Goal: Information Seeking & Learning: Check status

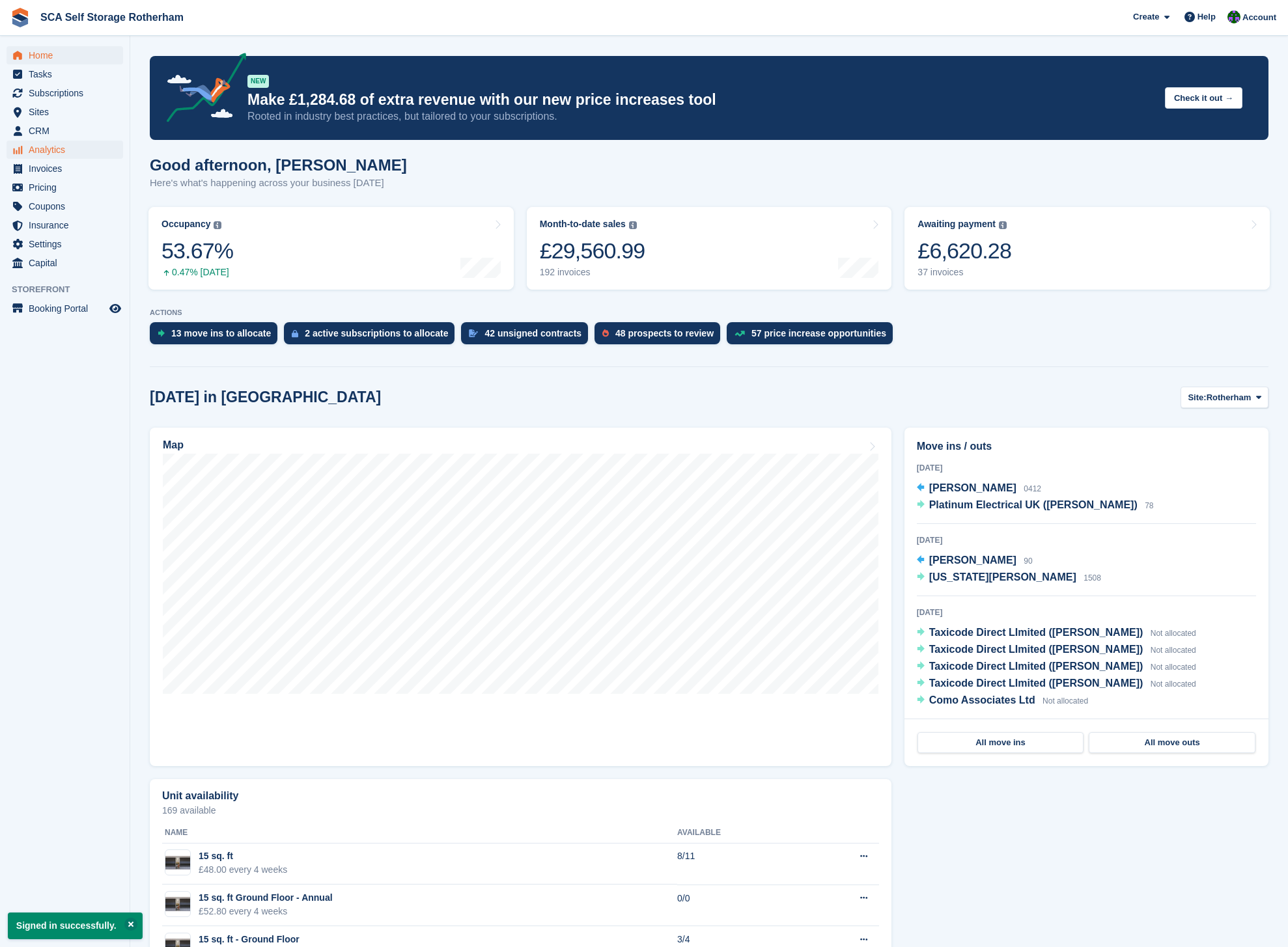
click at [50, 149] on span "Analytics" at bounding box center [67, 149] width 78 height 18
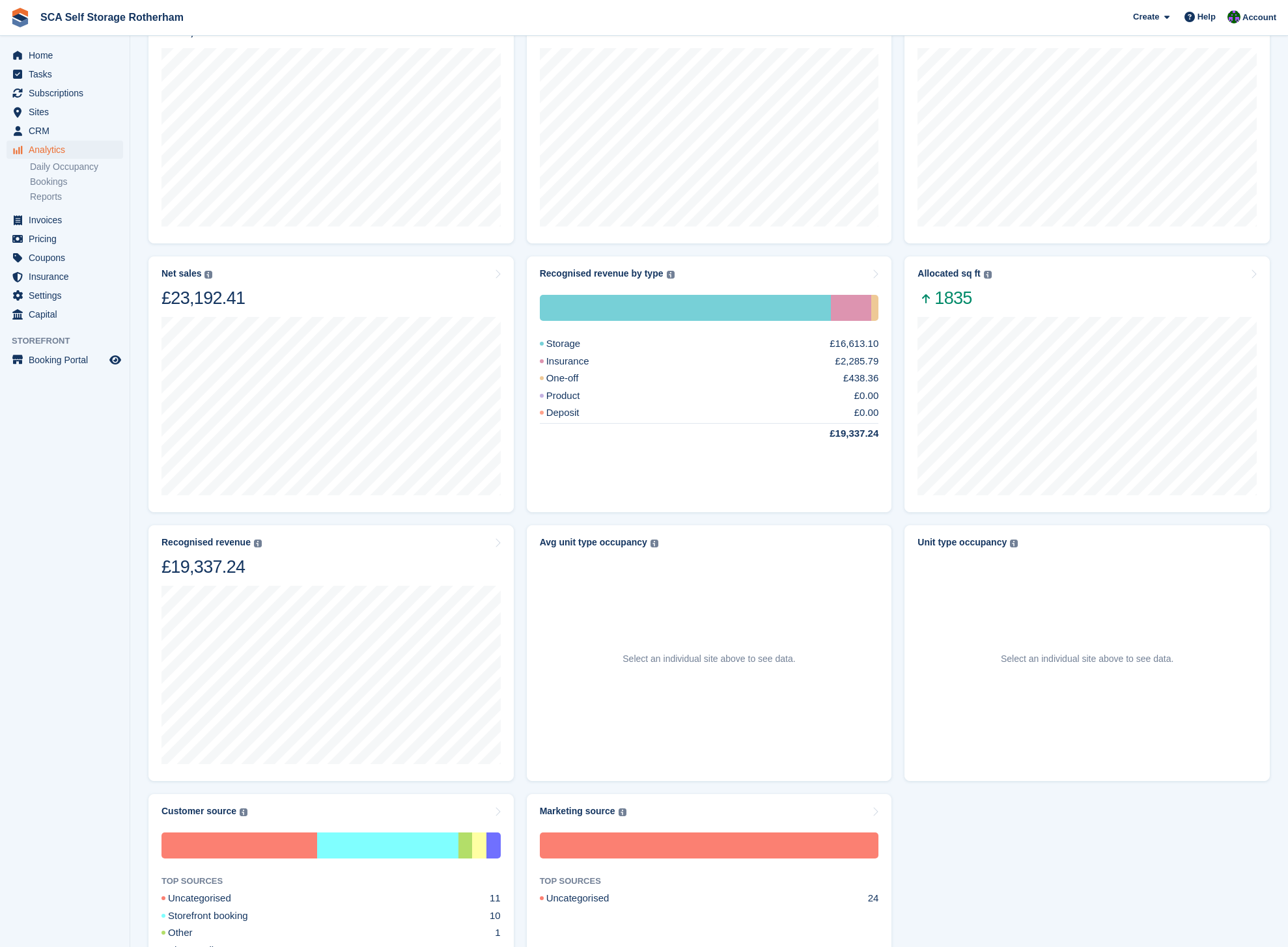
scroll to position [241, 0]
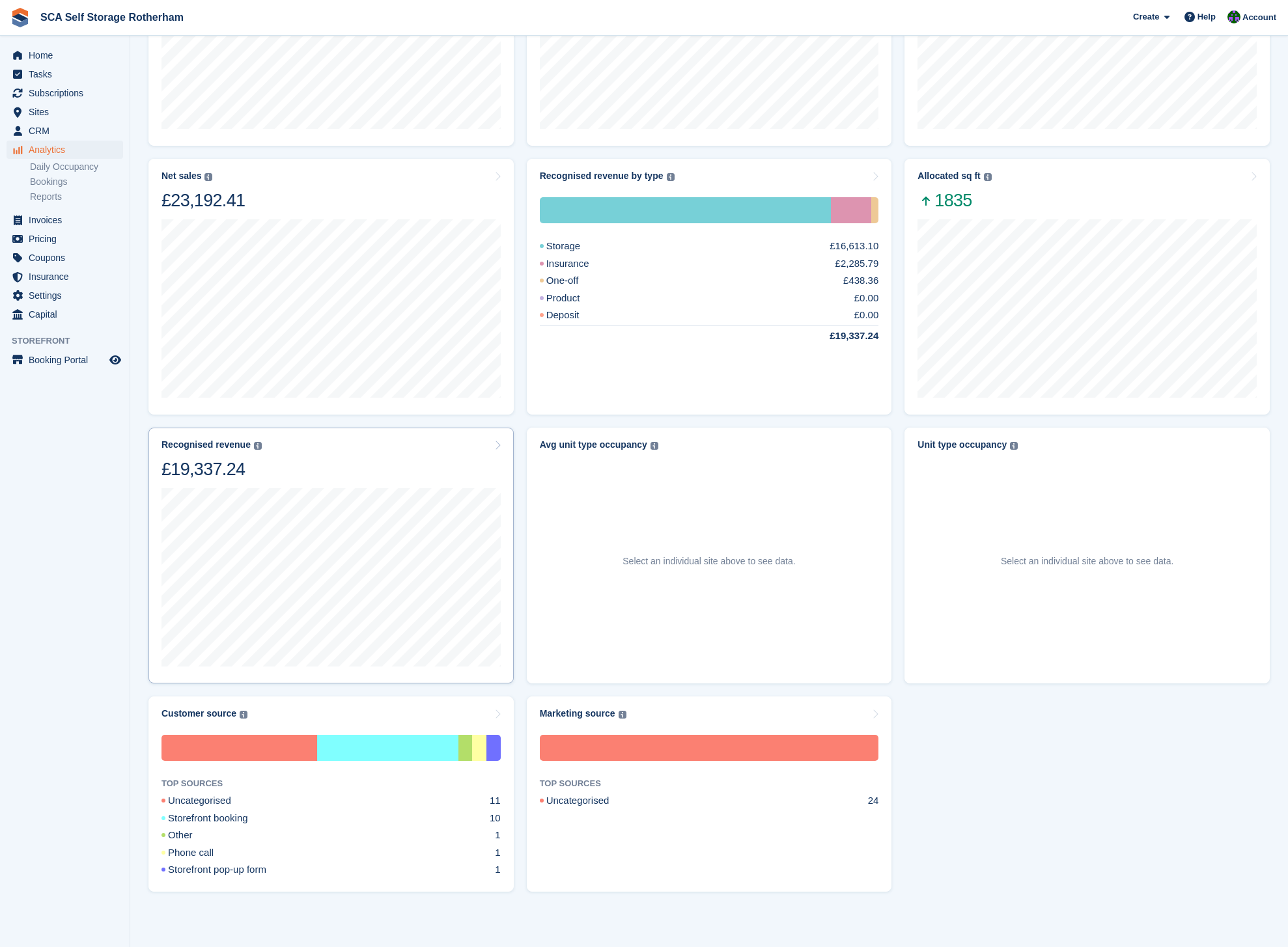
click at [358, 470] on div "Recognised revenue The sum of all finalised invoices, after discount and exclud…" at bounding box center [331, 459] width 339 height 41
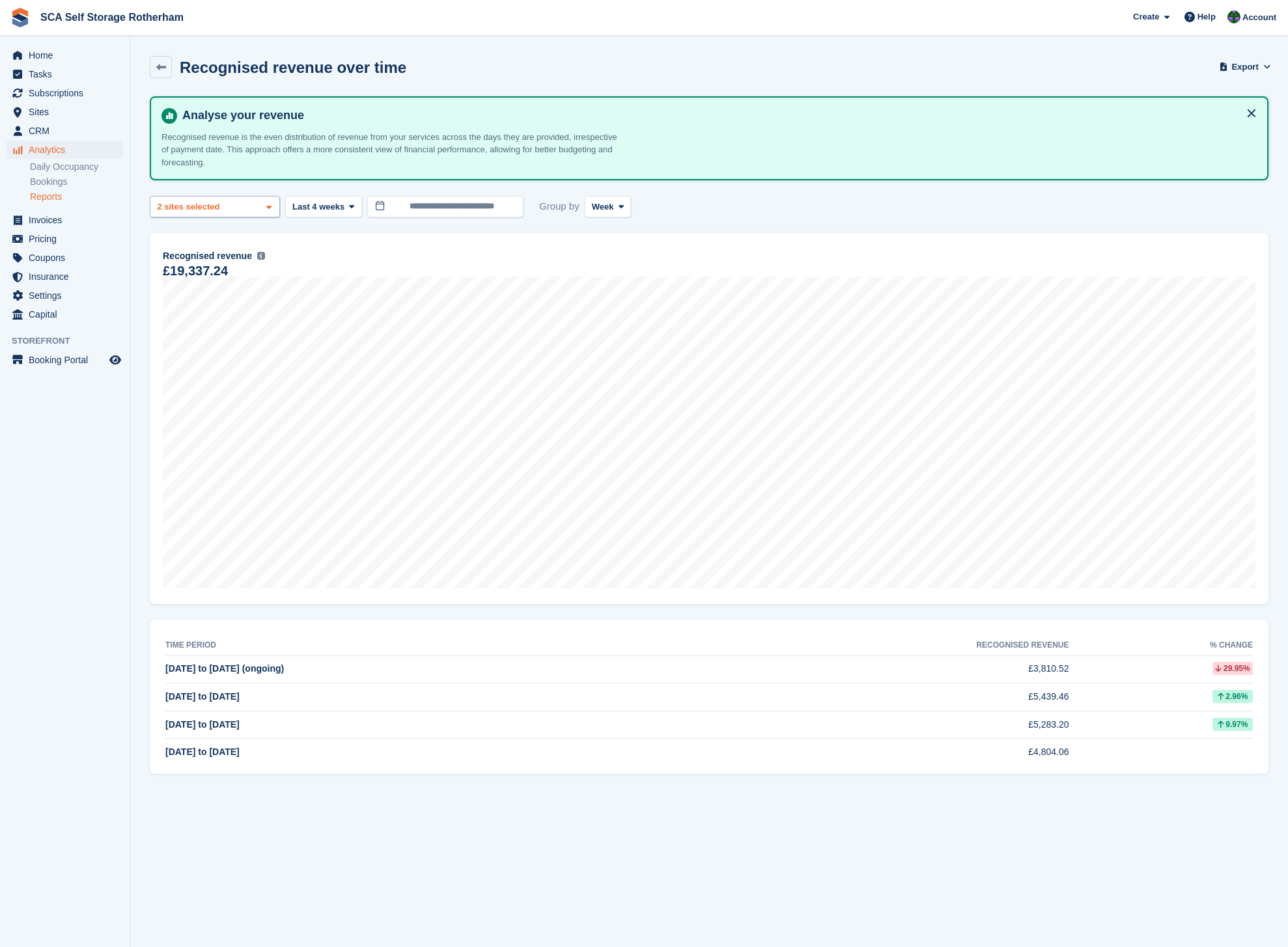
click at [264, 210] on span at bounding box center [269, 207] width 11 height 11
drag, startPoint x: 319, startPoint y: 234, endPoint x: 360, endPoint y: 215, distance: 45.2
click at [320, 234] on div "Recognised revenue The sum of all finalised invoices, after discount and exclud…" at bounding box center [709, 419] width 1119 height 371
click at [362, 205] on button "Last 4 weeks" at bounding box center [323, 207] width 77 height 22
click at [337, 373] on link "Last 12 months" at bounding box center [347, 378] width 113 height 24
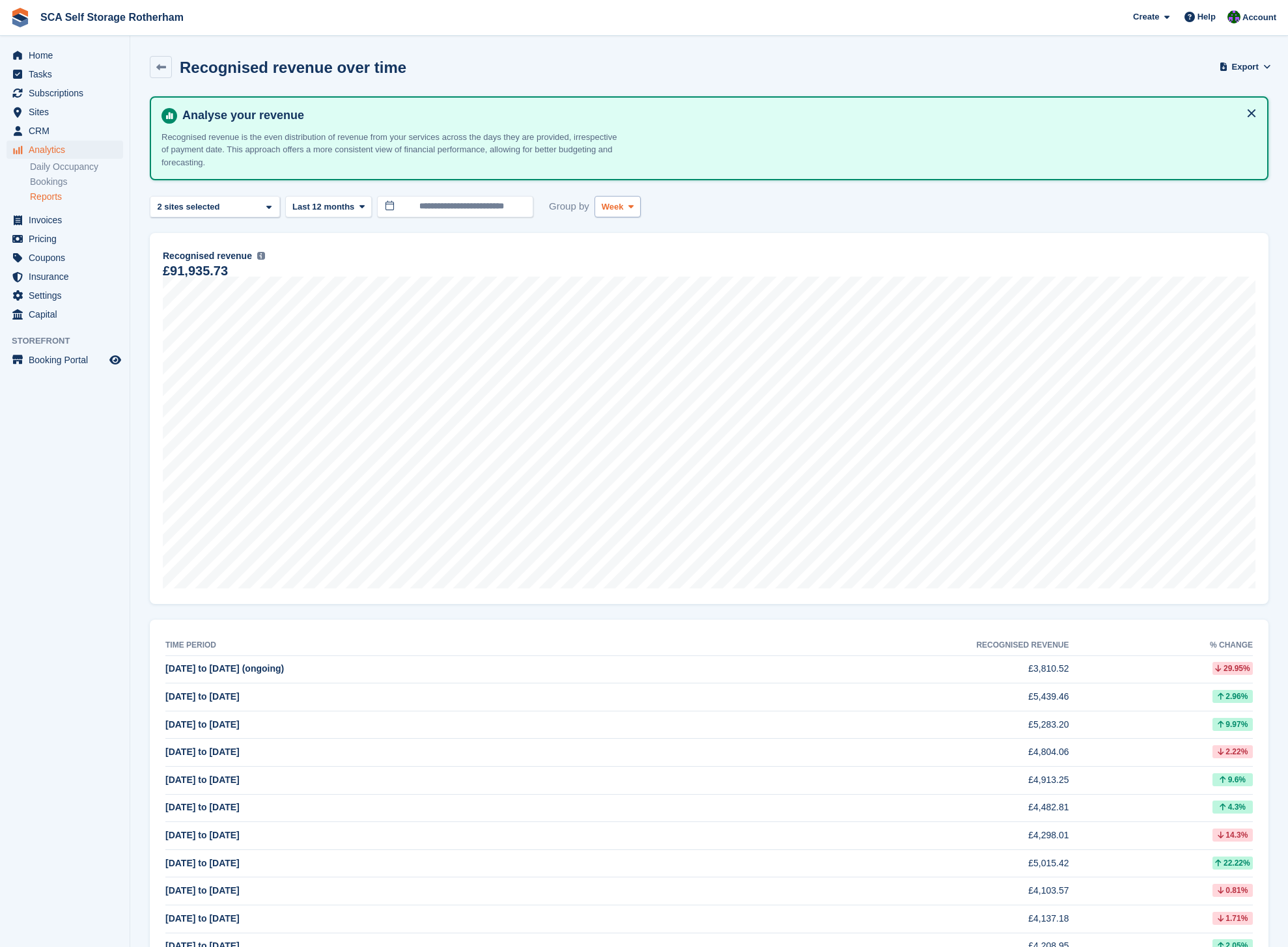
click at [614, 210] on span "Week" at bounding box center [612, 207] width 22 height 13
click at [609, 283] on link "Month" at bounding box center [657, 284] width 113 height 24
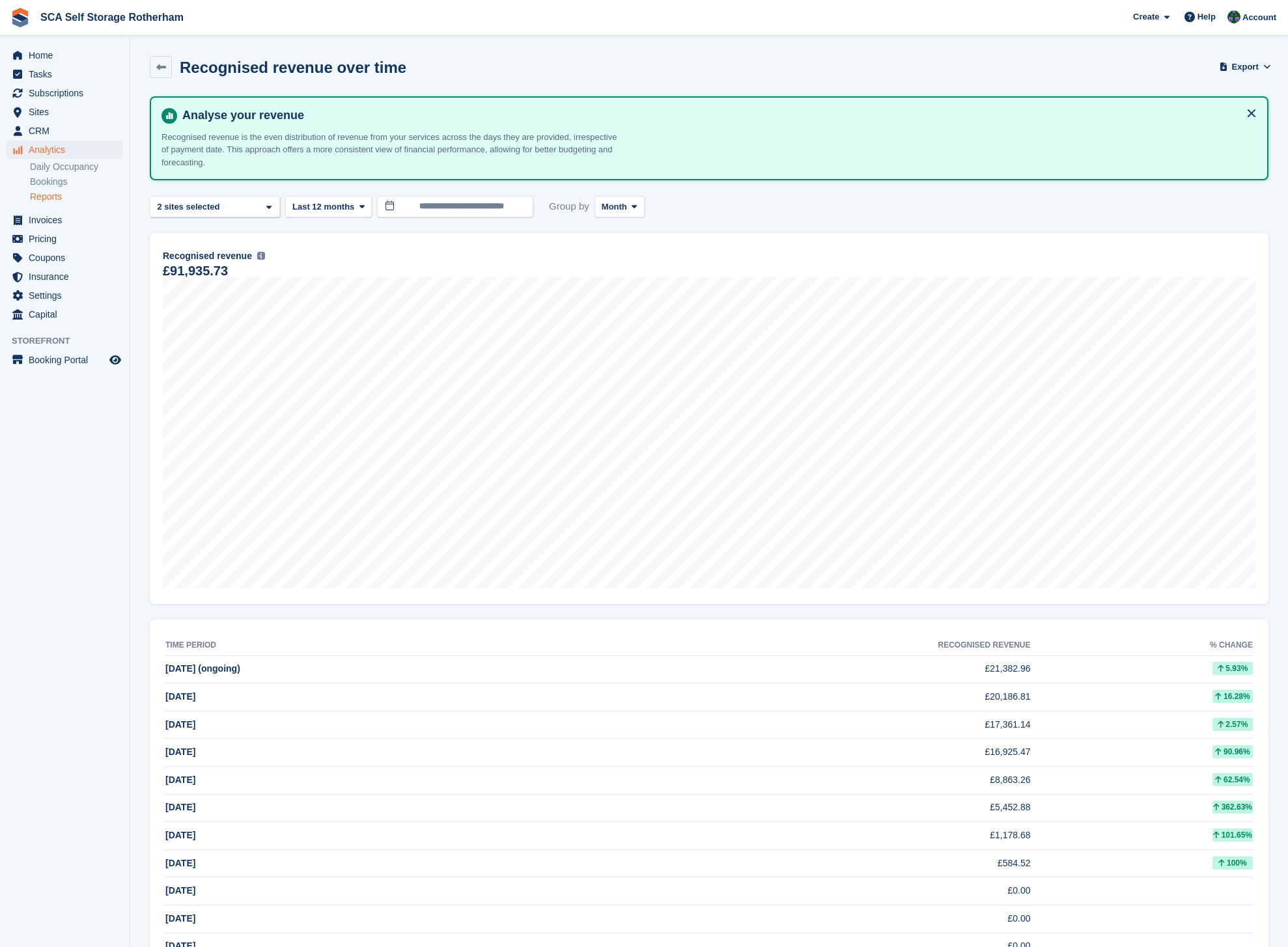
scroll to position [75, 0]
